Goal: Transaction & Acquisition: Purchase product/service

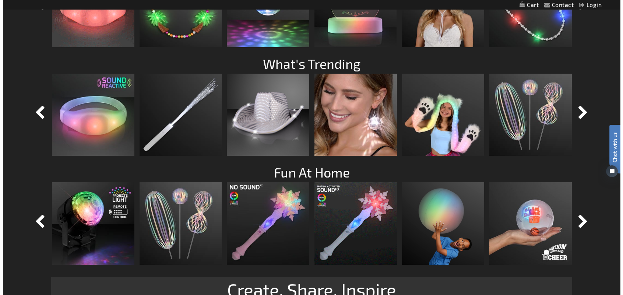
scroll to position [691, 0]
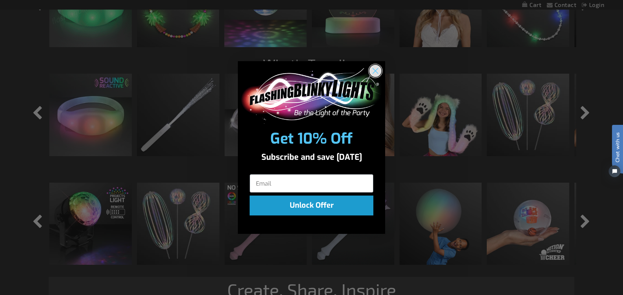
click at [376, 67] on circle "Close dialog" at bounding box center [376, 71] width 12 height 12
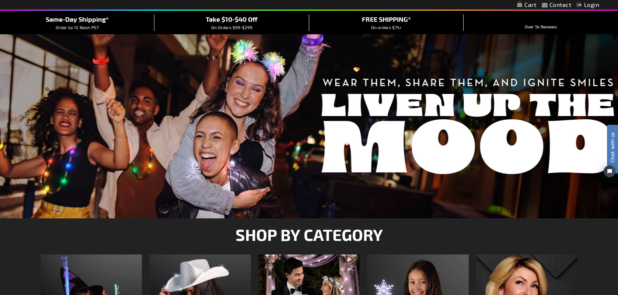
scroll to position [0, 0]
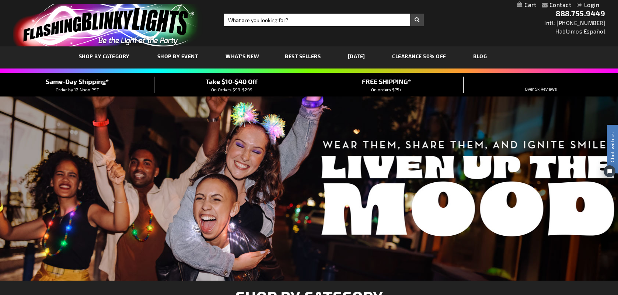
click at [316, 56] on span "Best Sellers" at bounding box center [303, 56] width 36 height 6
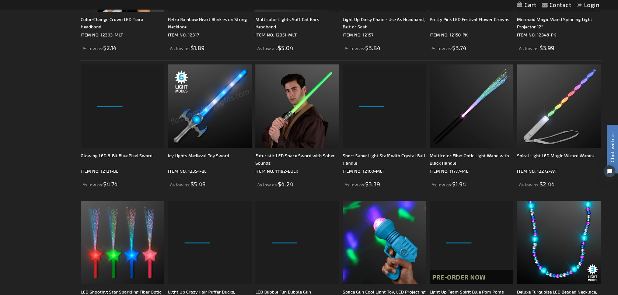
scroll to position [774, 0]
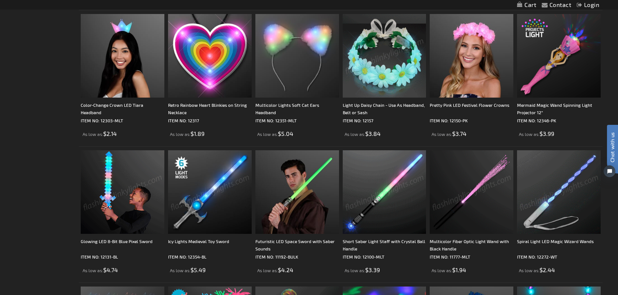
click at [578, 198] on img at bounding box center [559, 192] width 84 height 84
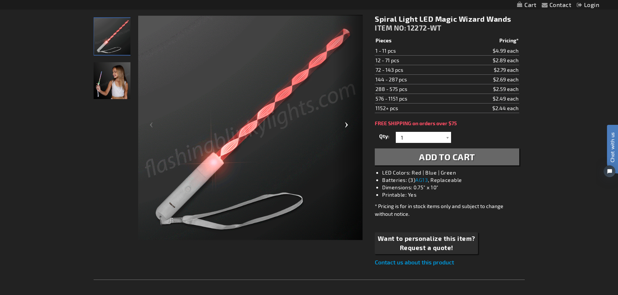
scroll to position [86, 0]
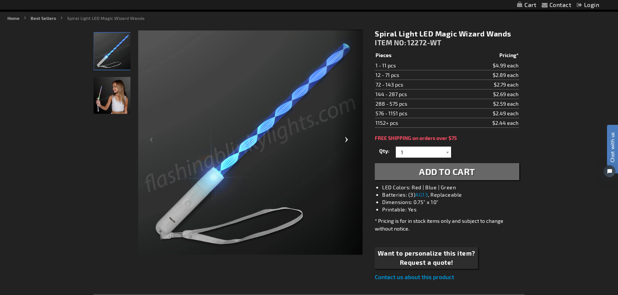
click at [344, 136] on div "Next" at bounding box center [347, 142] width 29 height 226
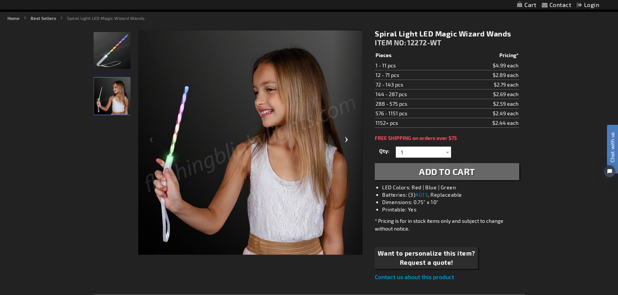
click at [346, 139] on div "Next" at bounding box center [347, 142] width 29 height 226
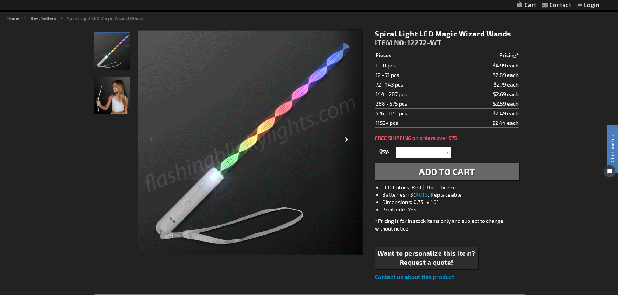
click at [346, 139] on div "Next" at bounding box center [347, 142] width 29 height 226
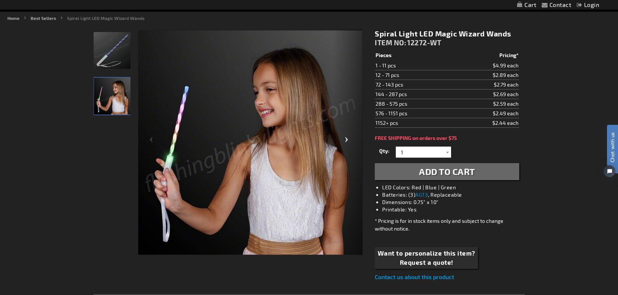
click at [346, 139] on div "Next" at bounding box center [347, 142] width 29 height 226
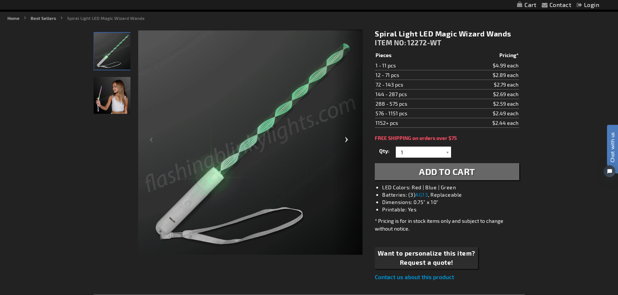
click at [346, 139] on div "Next" at bounding box center [347, 142] width 29 height 226
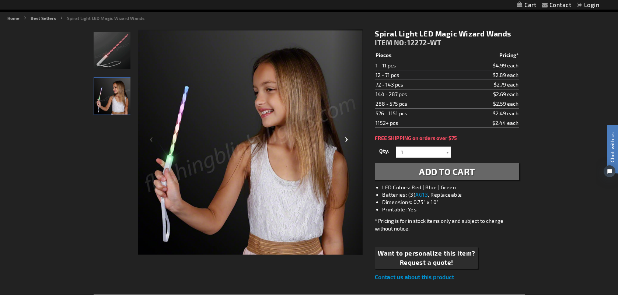
click at [346, 139] on div "Next" at bounding box center [347, 142] width 29 height 226
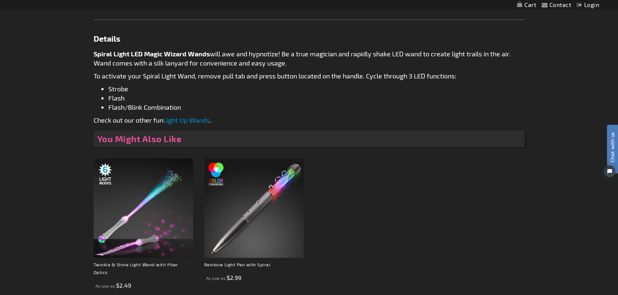
scroll to position [344, 0]
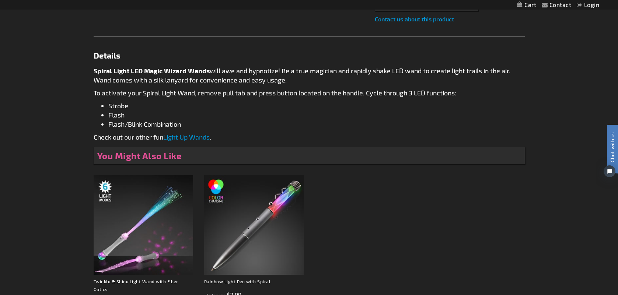
drag, startPoint x: 200, startPoint y: 139, endPoint x: 217, endPoint y: 142, distance: 16.8
click at [200, 139] on link "Light Up Wands" at bounding box center [186, 137] width 46 height 8
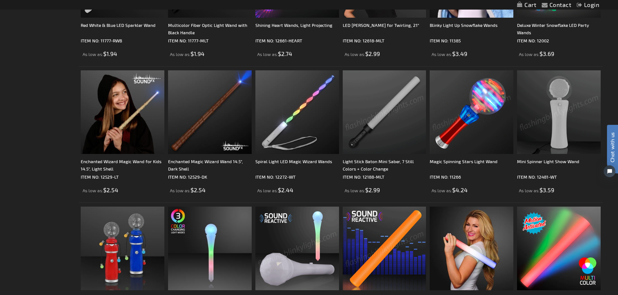
scroll to position [344, 0]
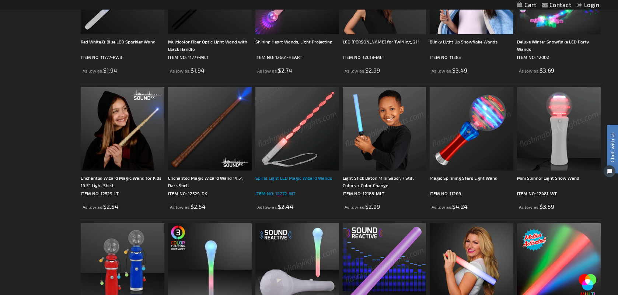
click at [297, 177] on div "Spiral Light LED Magic Wizard Wands" at bounding box center [297, 181] width 84 height 15
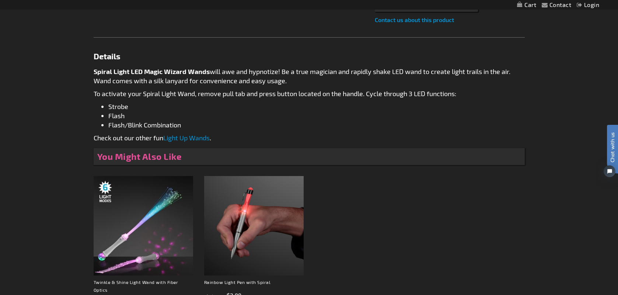
scroll to position [344, 0]
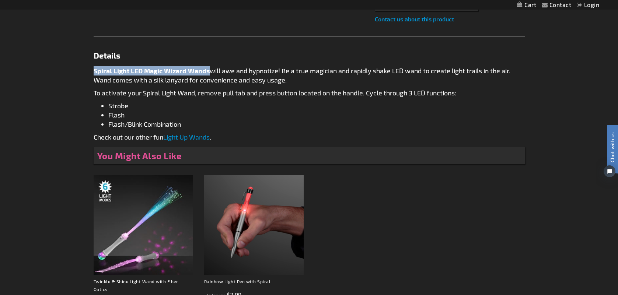
drag, startPoint x: 208, startPoint y: 70, endPoint x: 93, endPoint y: 72, distance: 115.3
click at [93, 72] on main "Checkout as a new customer Creating an account has many benefits: See order and…" at bounding box center [309, 48] width 442 height 565
copy strong "Spiral Light LED Magic Wizard Wands"
